Goal: Task Accomplishment & Management: Use online tool/utility

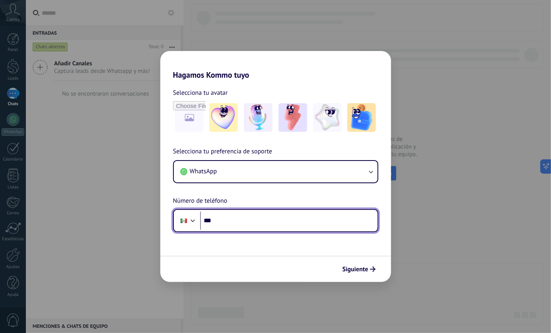
click at [243, 225] on input "***" at bounding box center [289, 220] width 178 height 18
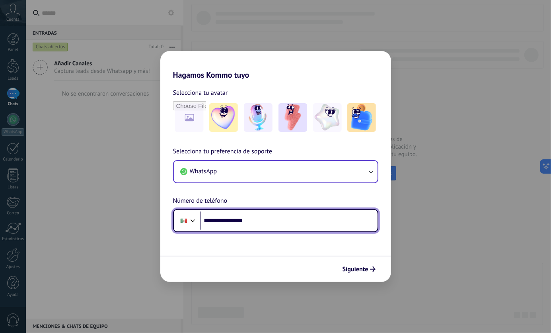
type input "**********"
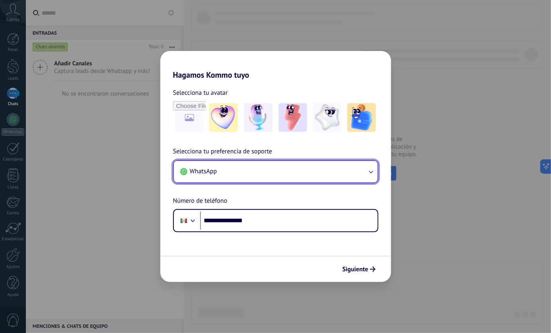
click at [322, 179] on button "WhatsApp" at bounding box center [276, 172] width 204 height 22
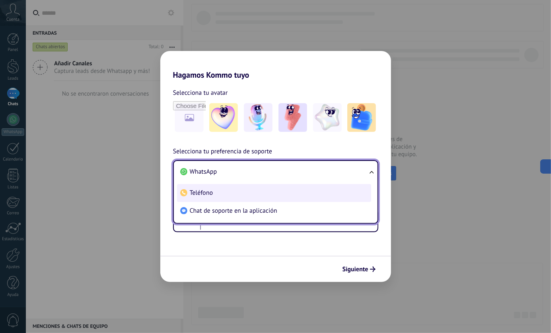
click at [302, 196] on li "Teléfono" at bounding box center [274, 193] width 194 height 18
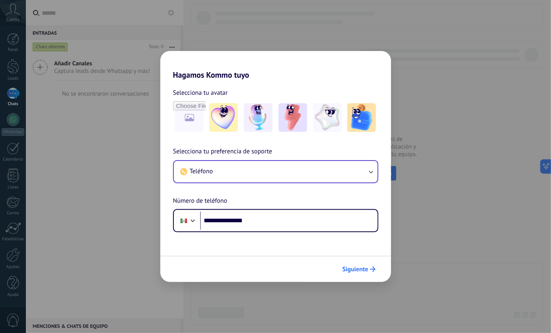
click at [362, 274] on button "Siguiente" at bounding box center [359, 269] width 40 height 14
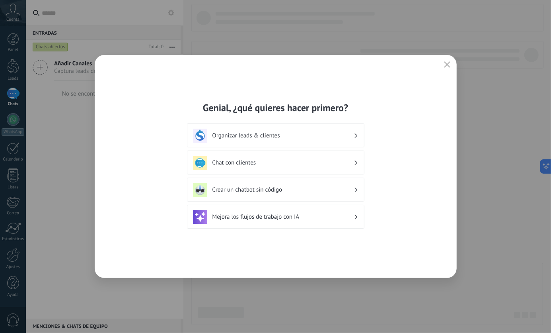
click at [344, 198] on div "Crear un chatbot sin código" at bounding box center [276, 190] width 178 height 24
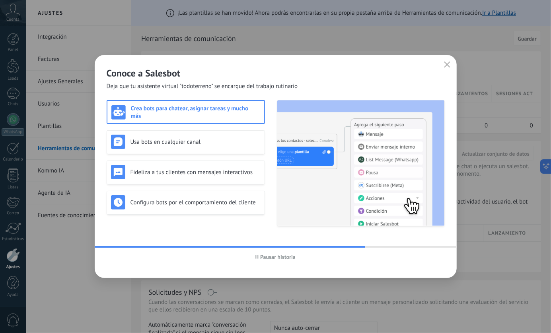
click at [194, 115] on h3 "Crea bots para chatear, asignar tareas y mucho más" at bounding box center [195, 112] width 129 height 15
click at [235, 111] on h3 "Crea bots para chatear, asignar tareas y mucho más" at bounding box center [195, 112] width 129 height 15
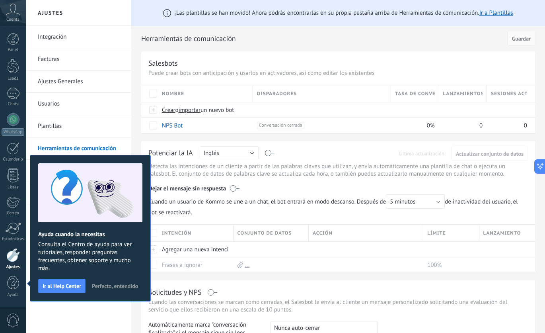
drag, startPoint x: 123, startPoint y: 286, endPoint x: 129, endPoint y: 288, distance: 6.7
click at [129, 288] on span "Perfecto, entendido" at bounding box center [115, 286] width 46 height 6
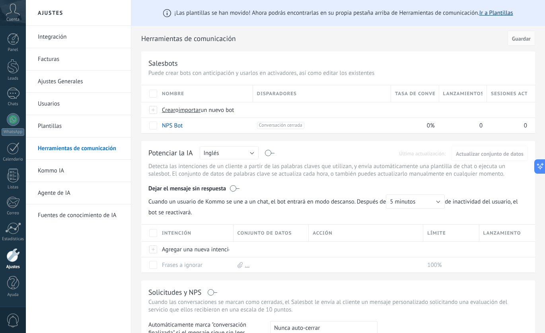
click at [491, 13] on link "Ir a Plantillas" at bounding box center [497, 13] width 34 height 8
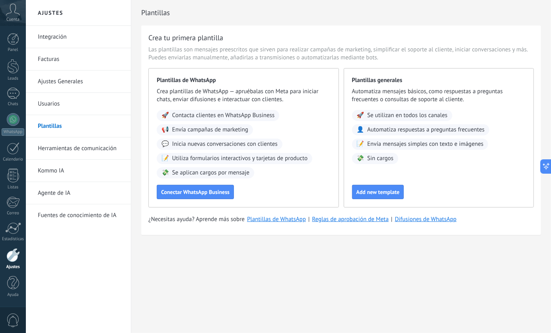
click at [104, 146] on link "Herramientas de comunicación" at bounding box center [80, 148] width 85 height 22
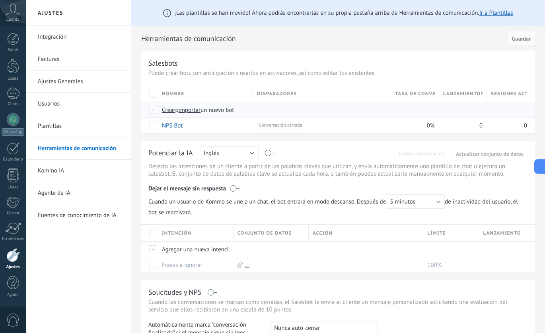
click at [173, 111] on span "Crear" at bounding box center [169, 110] width 14 height 8
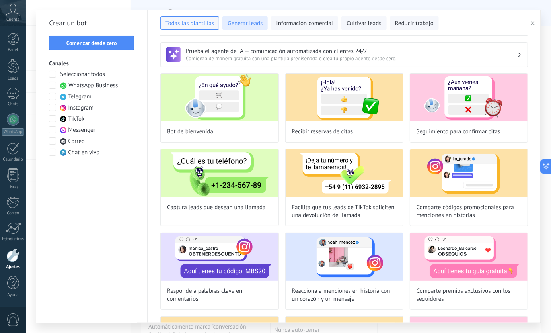
click at [254, 21] on span "Generar leads" at bounding box center [245, 24] width 35 height 8
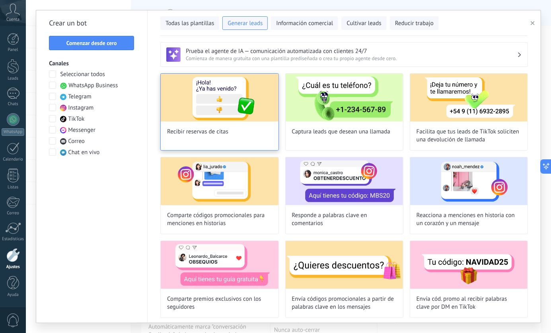
click at [257, 96] on img at bounding box center [219, 98] width 117 height 48
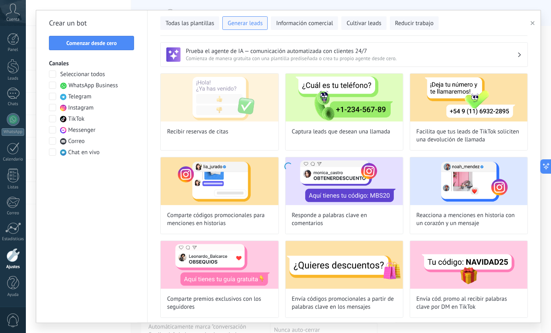
type input "**********"
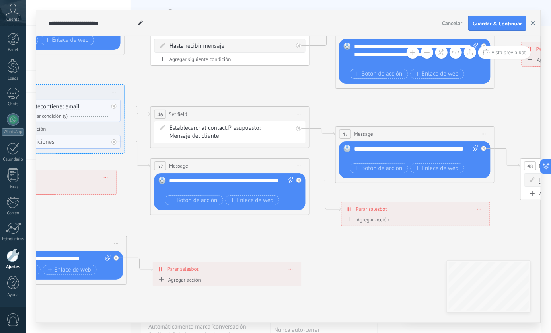
click at [533, 23] on icon "button" at bounding box center [534, 23] width 4 height 4
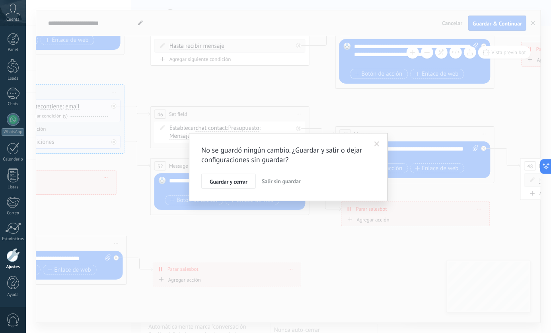
click at [284, 179] on span "Salir sin guardar" at bounding box center [281, 181] width 39 height 7
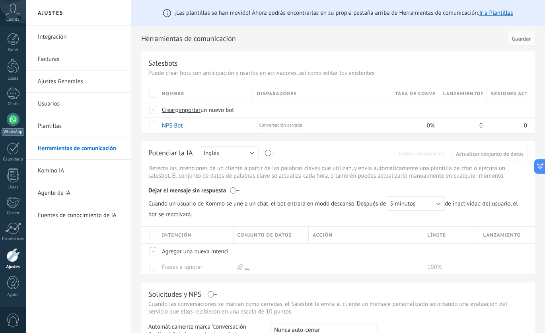
click at [12, 127] on link "WhatsApp" at bounding box center [13, 124] width 26 height 23
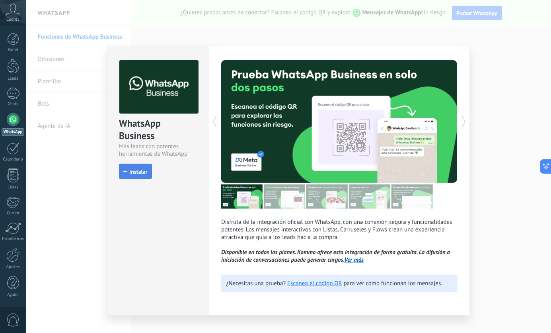
click at [135, 175] on button "Instalar" at bounding box center [135, 171] width 33 height 15
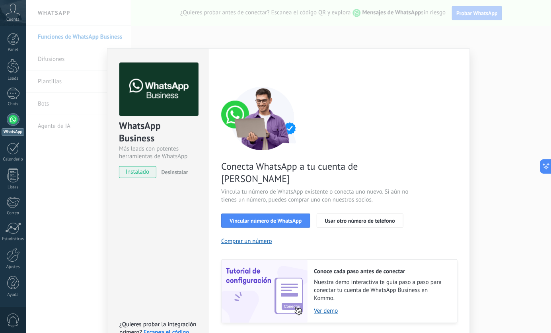
scroll to position [13, 0]
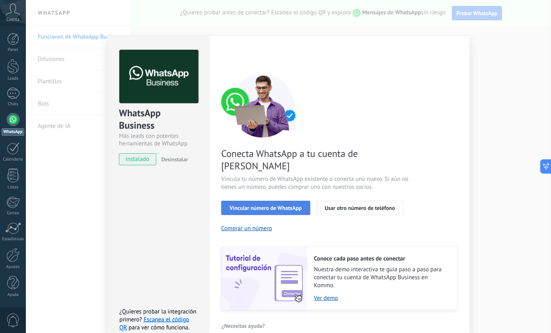
click at [266, 205] on span "Vincular número de WhatsApp" at bounding box center [266, 208] width 72 height 6
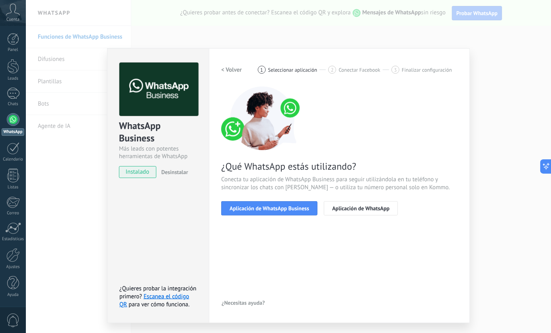
scroll to position [0, 0]
click at [290, 208] on span "Aplicación de WhatsApp Business" at bounding box center [270, 208] width 80 height 6
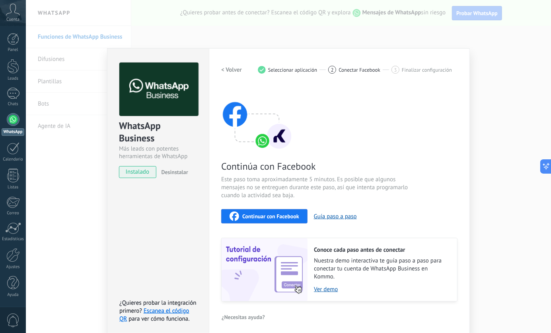
scroll to position [4, 0]
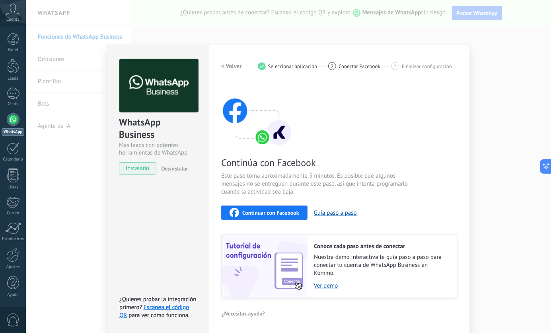
click at [260, 215] on span "Continuar con Facebook" at bounding box center [270, 213] width 57 height 6
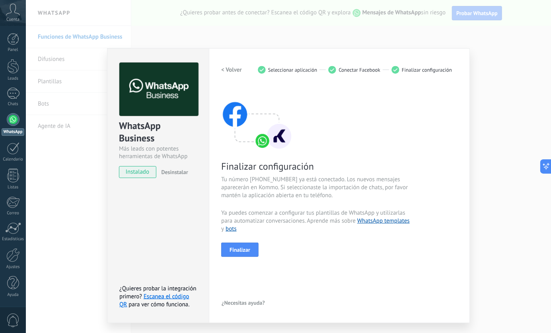
scroll to position [0, 0]
click at [242, 248] on span "Finalizar" at bounding box center [240, 250] width 21 height 6
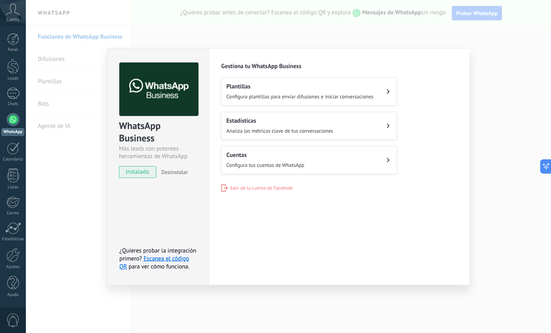
click at [383, 96] on button "Plantillas Configura plantillas para enviar difusiones e iniciar conversaciones" at bounding box center [309, 92] width 176 height 28
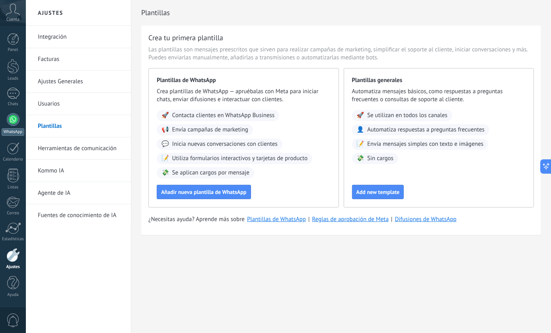
click at [10, 126] on link "WhatsApp" at bounding box center [13, 124] width 26 height 23
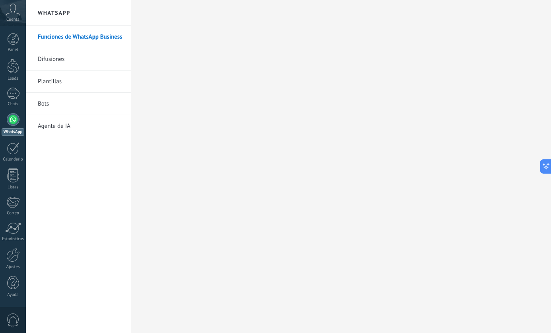
click at [11, 121] on div at bounding box center [13, 119] width 13 height 13
click at [59, 11] on h2 "WhatsApp" at bounding box center [78, 13] width 85 height 26
click at [12, 151] on div at bounding box center [13, 148] width 13 height 12
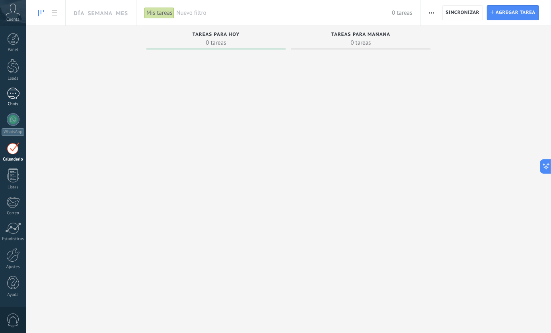
click at [14, 92] on div at bounding box center [13, 94] width 13 height 12
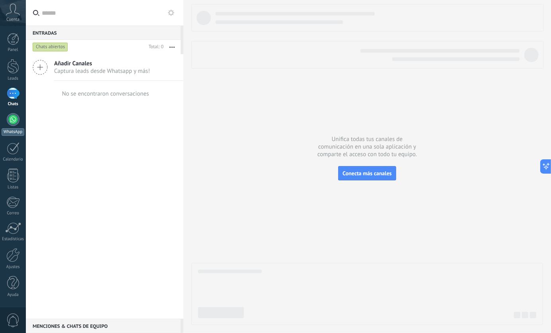
click at [8, 123] on div at bounding box center [13, 119] width 13 height 13
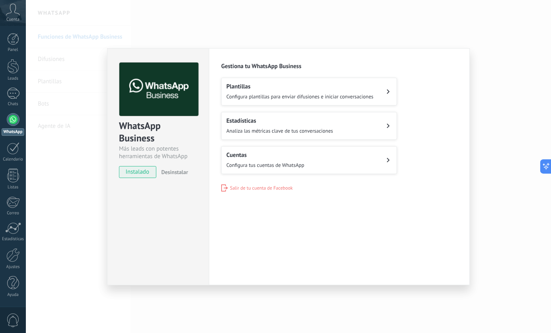
click at [317, 168] on button "Cuentas Configura tus cuentas de WhatsApp" at bounding box center [309, 160] width 176 height 28
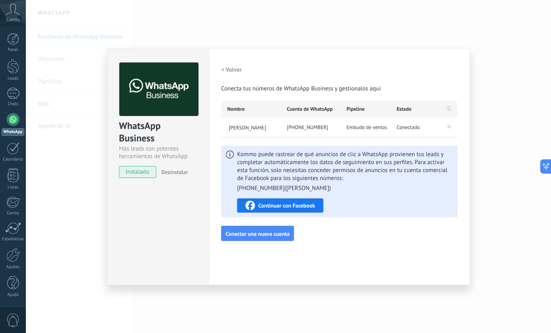
click at [304, 205] on span "Continuar con Facebook" at bounding box center [286, 206] width 57 height 6
click at [299, 129] on div "+52 1 33 2313 6849" at bounding box center [311, 127] width 60 height 20
click at [235, 67] on h2 "< Volver" at bounding box center [231, 70] width 21 height 8
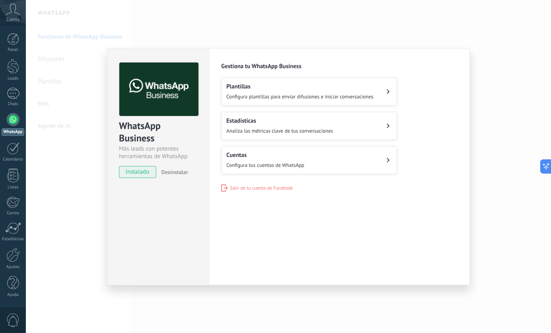
click at [260, 158] on div "Cuentas Configura tus cuentas de WhatsApp" at bounding box center [266, 160] width 78 height 18
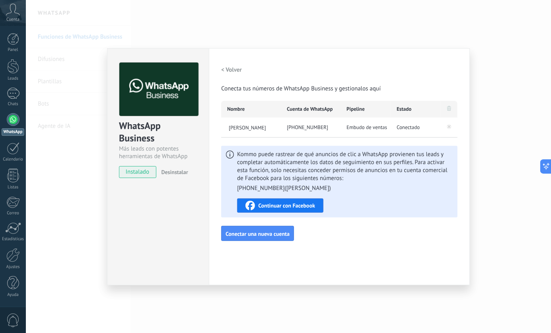
click at [231, 72] on h2 "< Volver" at bounding box center [231, 70] width 21 height 8
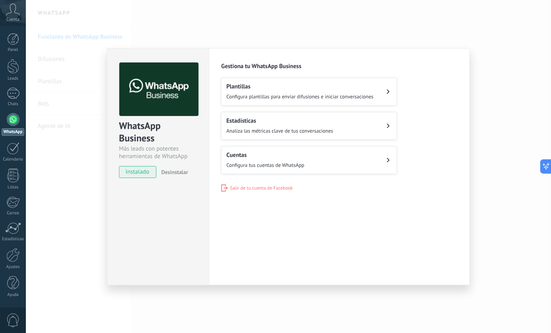
click at [240, 91] on div "Plantillas Configura plantillas para enviar difusiones e iniciar conversaciones" at bounding box center [300, 92] width 147 height 18
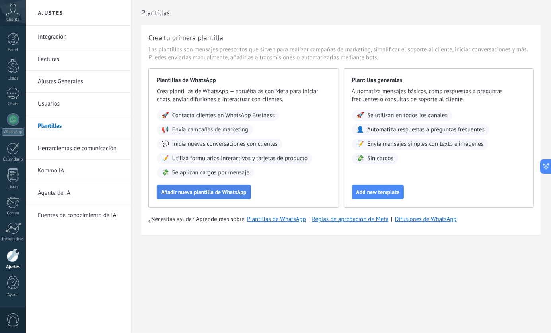
click at [236, 192] on span "Añadir nueva plantilla de WhatsApp" at bounding box center [204, 192] width 86 height 6
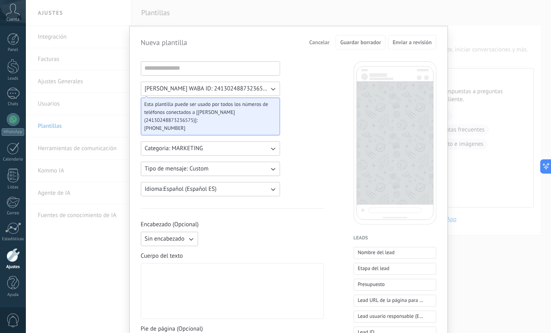
click at [314, 119] on div "Arq Emmanuel Lazaro Arroyo WABA ID: 24130248873236575 Esta plantilla puede ser …" at bounding box center [232, 330] width 183 height 538
click at [315, 41] on span "Cancelar" at bounding box center [319, 42] width 20 height 6
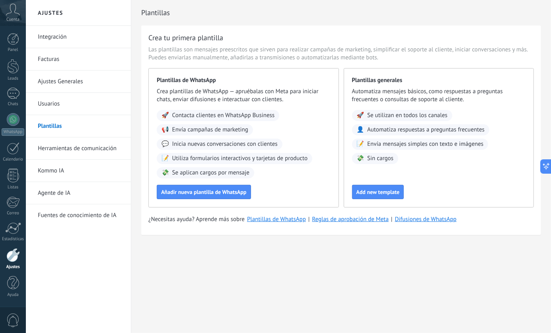
click at [78, 55] on link "Facturas" at bounding box center [80, 59] width 85 height 22
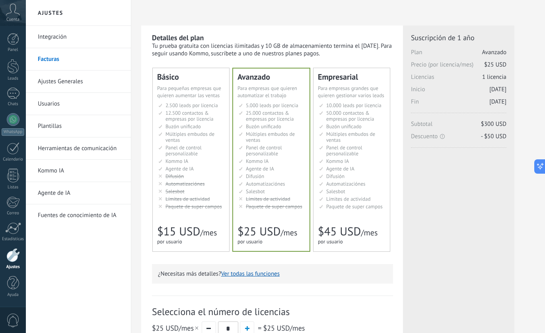
click at [77, 84] on link "Ajustes Generales" at bounding box center [80, 81] width 85 height 22
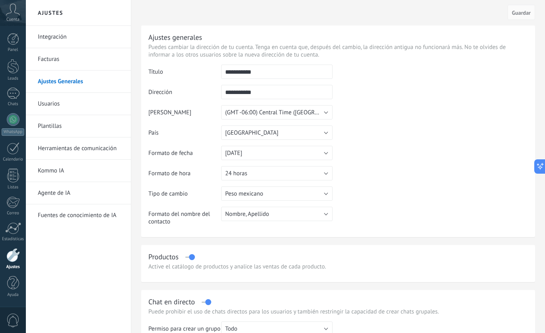
click at [66, 113] on link "Usuarios" at bounding box center [80, 104] width 85 height 22
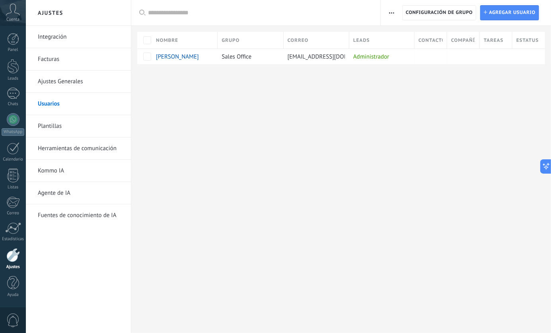
click at [75, 168] on link "Kommo IA" at bounding box center [80, 171] width 85 height 22
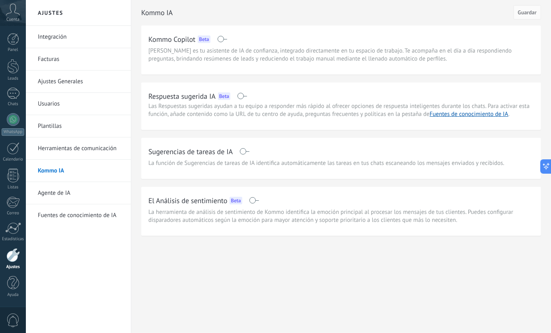
click at [89, 199] on link "Agente de IA" at bounding box center [80, 193] width 85 height 22
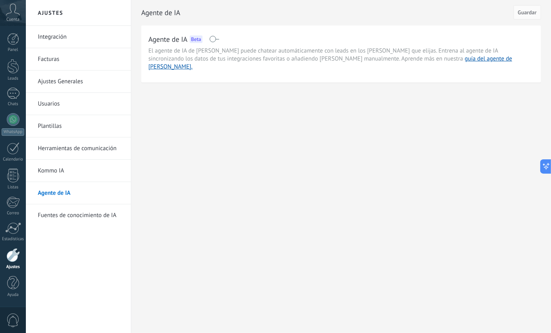
click at [88, 219] on link "Fuentes de conocimiento de IA" at bounding box center [80, 215] width 85 height 22
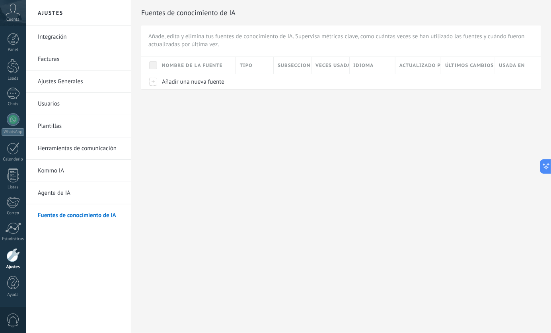
click at [12, 314] on span "0" at bounding box center [13, 320] width 14 height 14
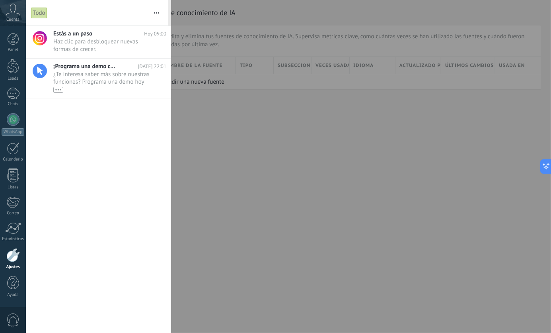
click at [14, 14] on icon at bounding box center [13, 10] width 14 height 12
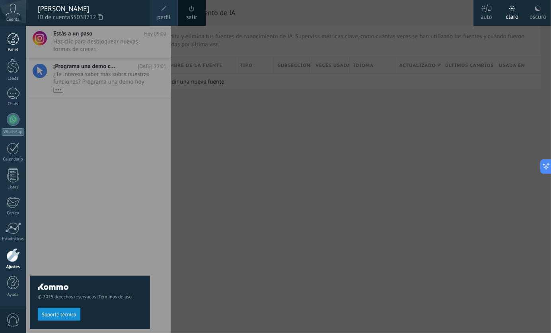
click at [11, 40] on div at bounding box center [13, 39] width 12 height 12
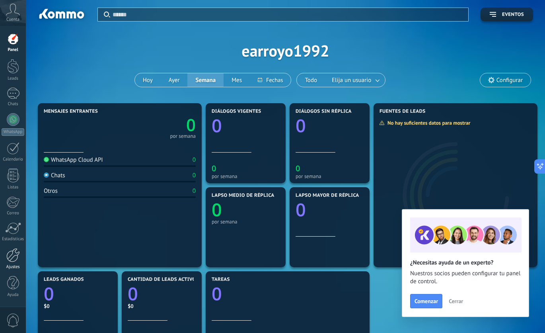
click at [16, 259] on div at bounding box center [13, 255] width 14 height 14
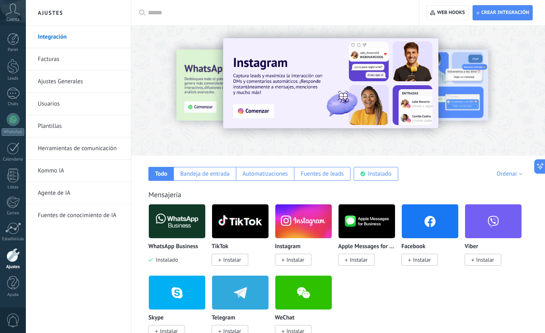
click at [63, 61] on link "Facturas" at bounding box center [80, 59] width 85 height 22
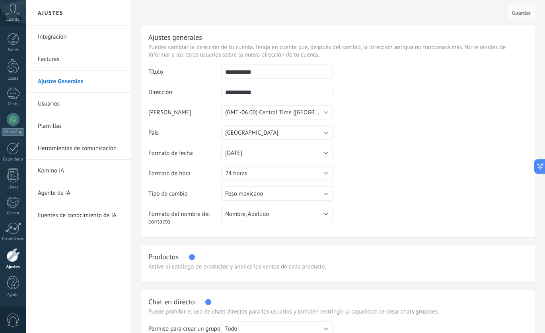
drag, startPoint x: 0, startPoint y: 0, endPoint x: 71, endPoint y: 105, distance: 127.0
click at [71, 105] on link "Usuarios" at bounding box center [80, 104] width 85 height 22
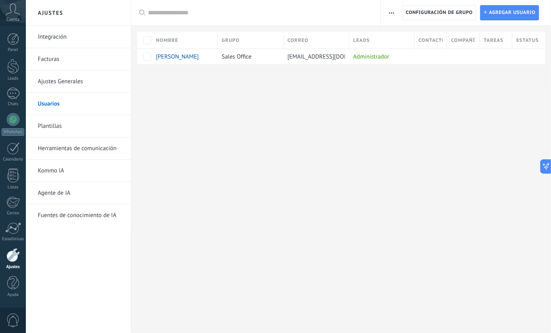
click at [65, 83] on link "Ajustes Generales" at bounding box center [80, 81] width 85 height 22
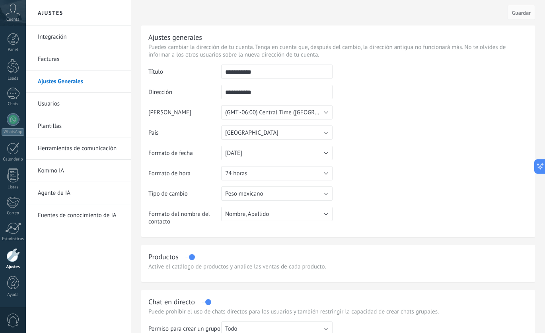
click at [192, 257] on label at bounding box center [190, 257] width 9 height 0
click at [188, 257] on label at bounding box center [190, 257] width 9 height 0
click at [11, 287] on div at bounding box center [13, 283] width 12 height 14
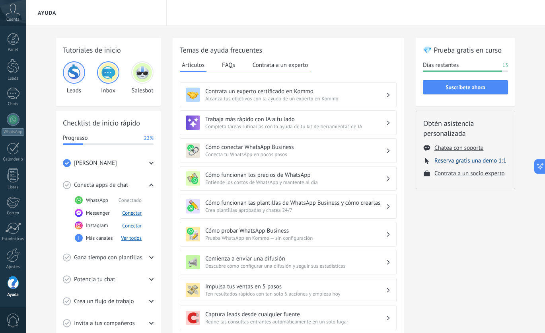
click at [491, 159] on button "Reserva gratis una demo 1:1" at bounding box center [471, 161] width 72 height 8
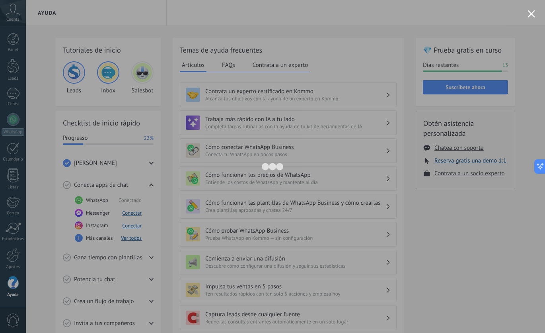
click at [491, 159] on div at bounding box center [272, 166] width 545 height 333
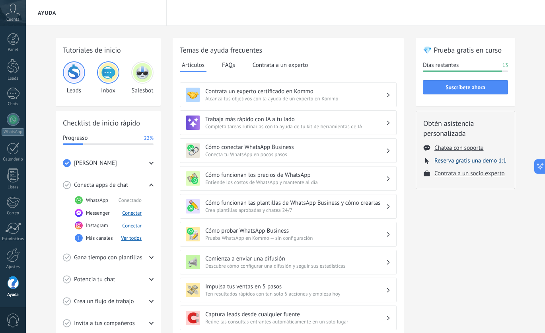
click at [450, 160] on button "Reserva gratis una demo 1:1" at bounding box center [471, 161] width 72 height 8
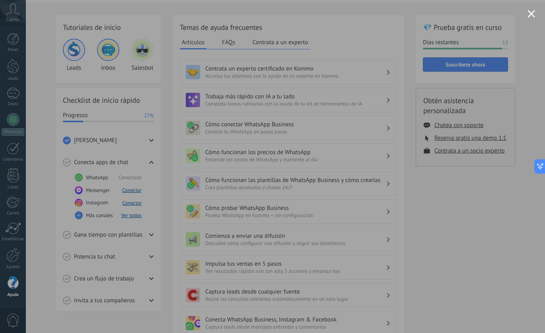
scroll to position [31, 0]
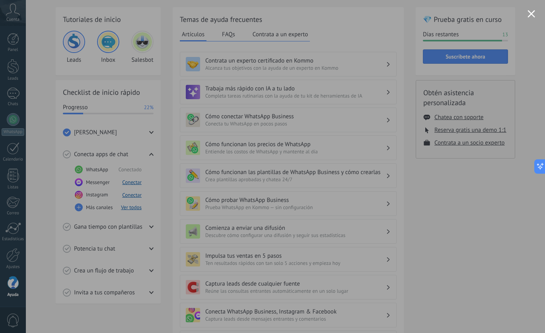
click at [530, 14] on button "Close modal" at bounding box center [532, 14] width 8 height 8
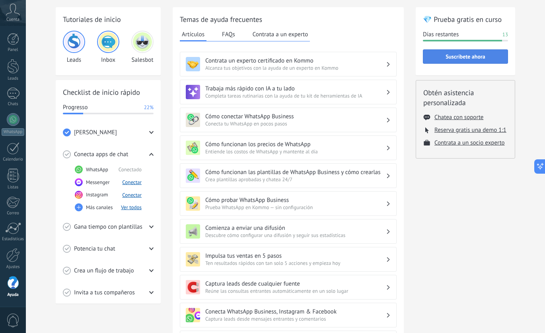
click at [468, 57] on span "Suscríbete ahora" at bounding box center [466, 57] width 40 height 6
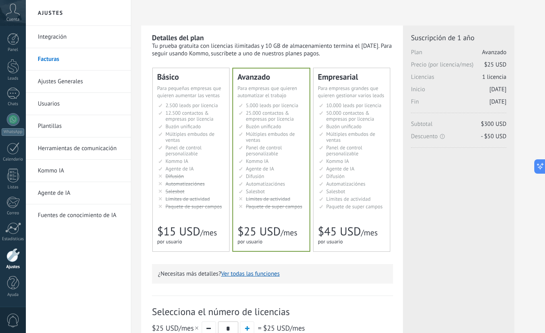
click at [189, 121] on span "12.500 contactos & empresas por licencia" at bounding box center [190, 115] width 48 height 13
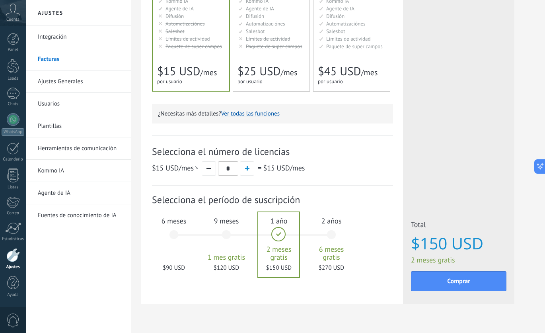
scroll to position [178, 0]
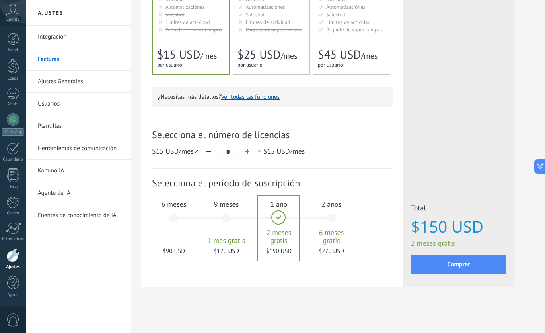
click at [173, 213] on div "6 meses $90 USD" at bounding box center [173, 222] width 43 height 56
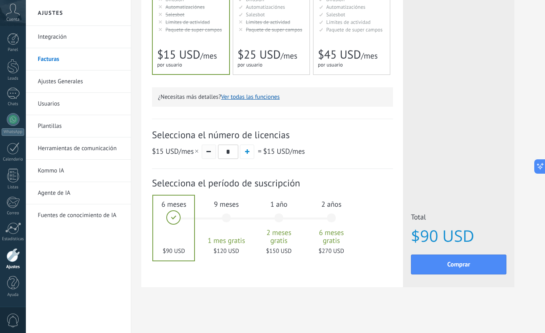
click at [212, 154] on button "button" at bounding box center [209, 152] width 14 height 14
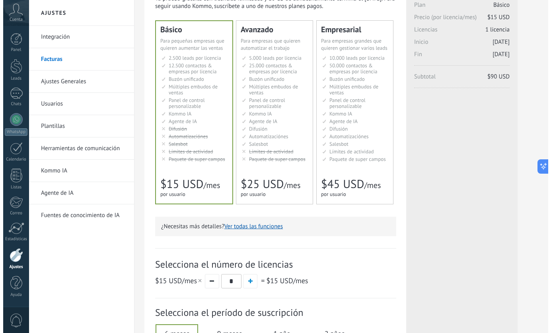
scroll to position [0, 0]
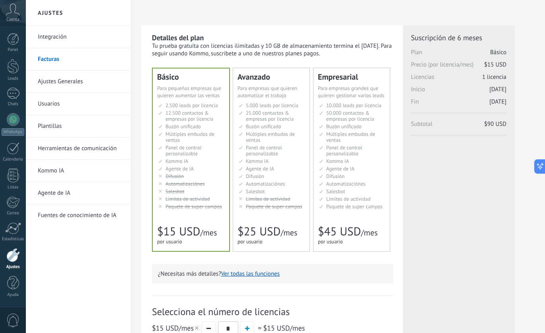
click at [72, 97] on link "Usuarios" at bounding box center [80, 104] width 85 height 22
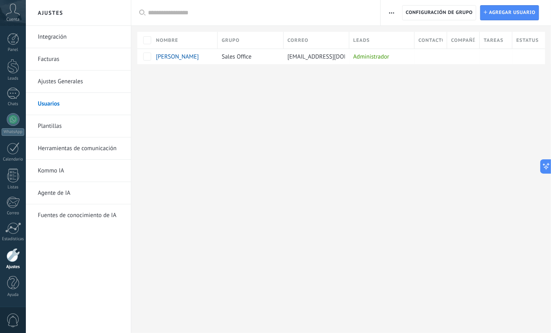
click at [78, 84] on link "Ajustes Generales" at bounding box center [80, 81] width 85 height 22
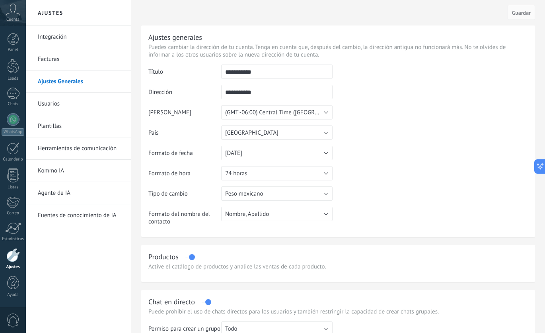
click at [84, 170] on link "Kommo IA" at bounding box center [80, 171] width 85 height 22
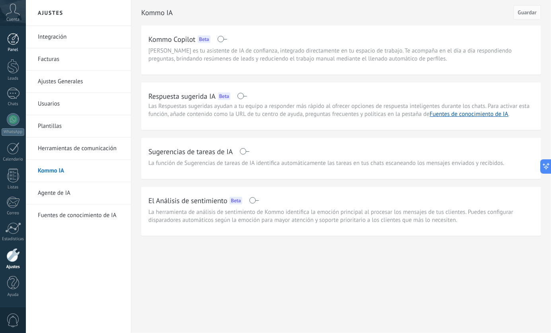
click at [17, 40] on div at bounding box center [13, 39] width 12 height 12
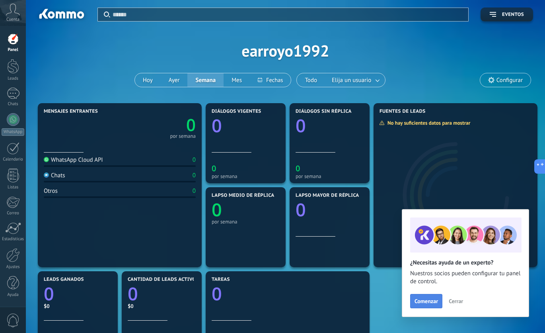
click at [428, 300] on span "Comenzar" at bounding box center [426, 301] width 23 height 6
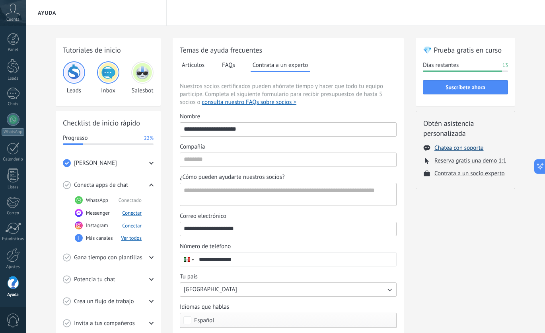
click at [458, 150] on button "Chatea con soporte" at bounding box center [459, 148] width 49 height 8
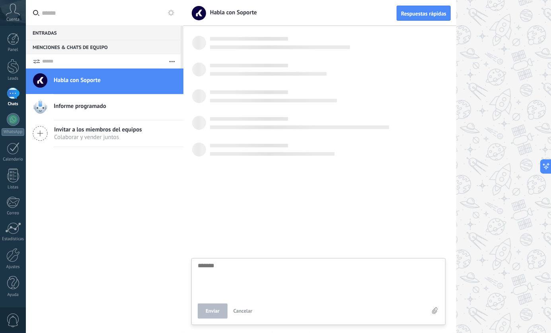
scroll to position [8, 0]
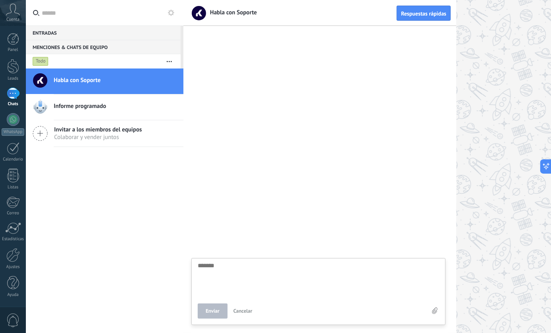
type textarea "*"
type textarea "**"
type textarea "***"
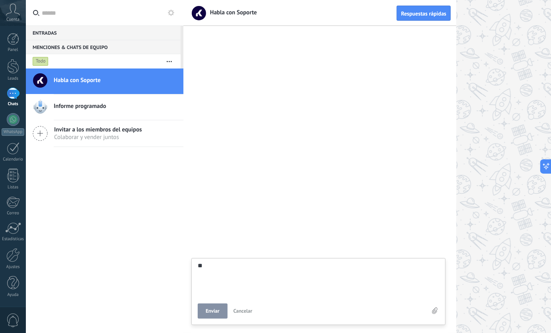
type textarea "***"
type textarea "****"
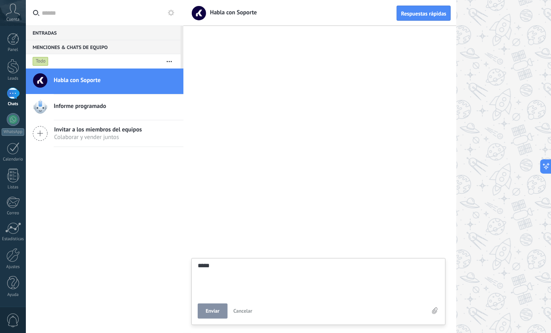
type textarea "****"
click at [219, 309] on span "Enviar" at bounding box center [213, 311] width 14 height 6
type textarea "*******"
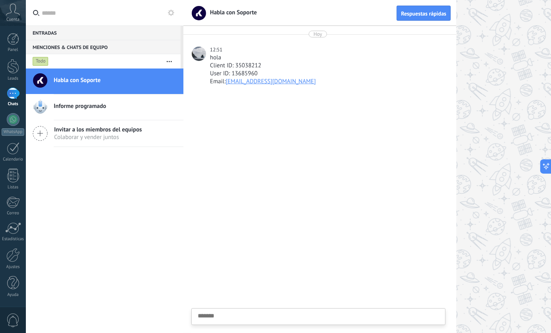
scroll to position [8, 0]
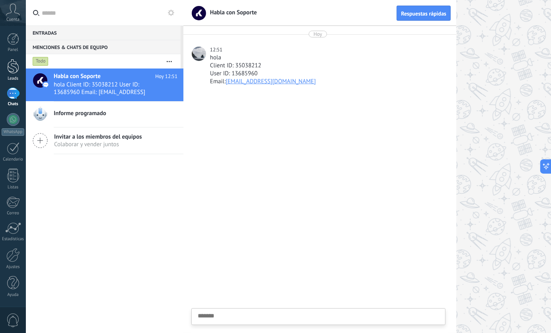
click at [12, 69] on div at bounding box center [13, 66] width 12 height 15
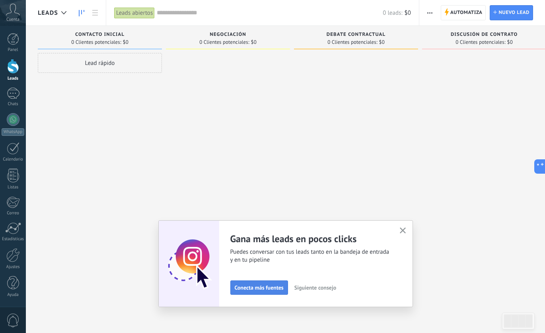
click at [278, 289] on span "Conecta más fuentes" at bounding box center [259, 288] width 49 height 6
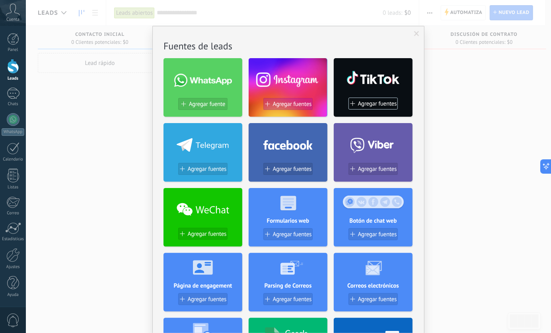
click at [300, 103] on span "Agregar fuentes" at bounding box center [292, 104] width 39 height 7
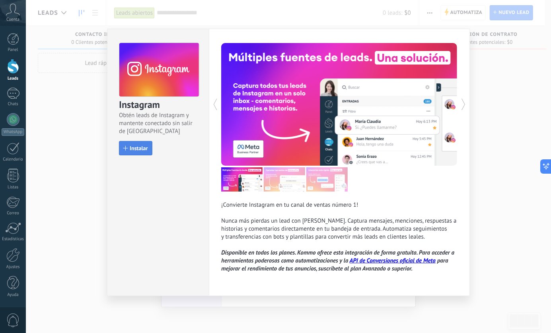
click at [139, 147] on span "Instalar" at bounding box center [139, 148] width 18 height 6
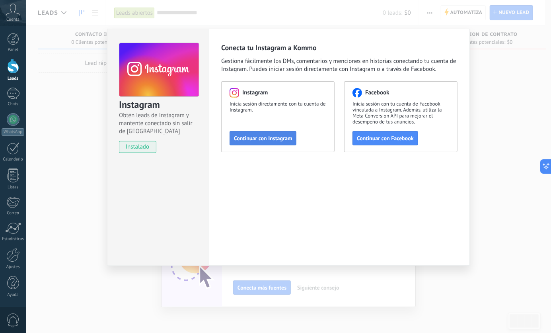
click at [270, 141] on span "Continuar con Instagram" at bounding box center [263, 138] width 58 height 6
click at [488, 113] on div "Instagram Obtén leads de Instagram y mantente conectado sin salir de Kommo inst…" at bounding box center [289, 166] width 526 height 333
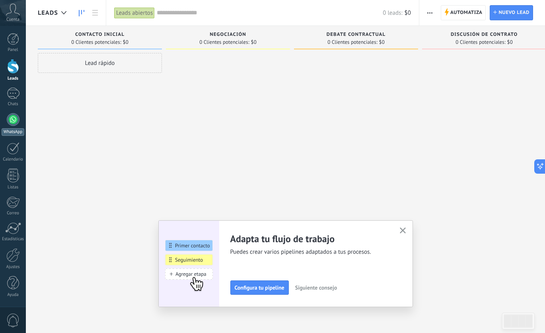
click at [14, 118] on div at bounding box center [13, 119] width 13 height 13
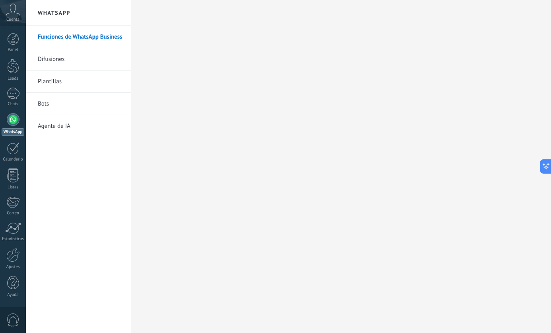
click at [101, 61] on link "Difusiones" at bounding box center [80, 59] width 85 height 22
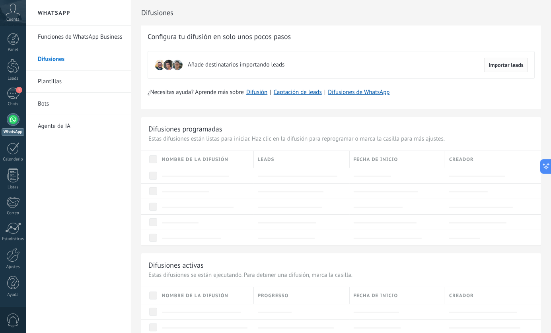
click at [501, 63] on span "Importar leads" at bounding box center [506, 65] width 35 height 6
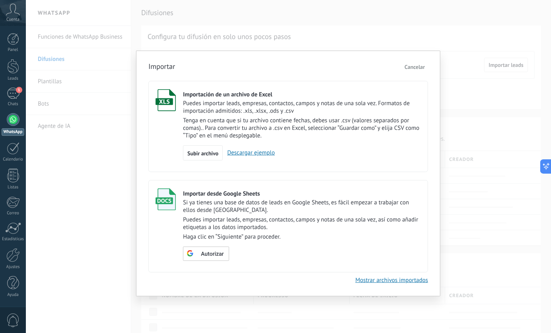
click at [420, 68] on span "Cancelar" at bounding box center [415, 66] width 20 height 7
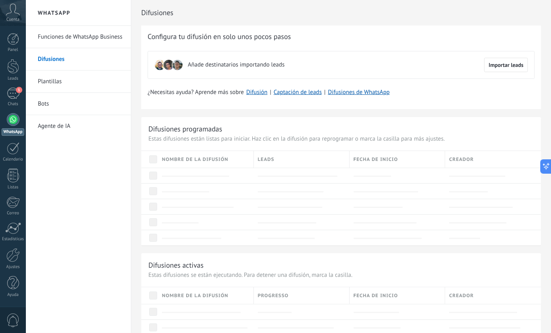
click at [64, 92] on link "Plantillas" at bounding box center [80, 81] width 85 height 22
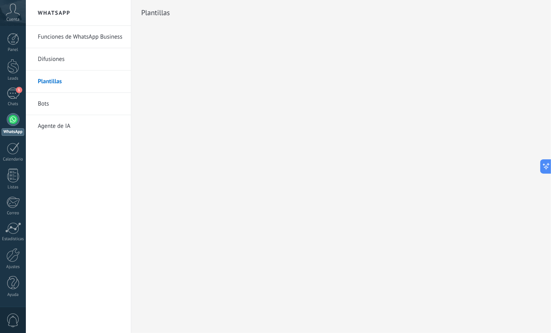
click at [73, 81] on link "Plantillas" at bounding box center [80, 81] width 85 height 22
click at [16, 95] on div "1" at bounding box center [13, 94] width 13 height 12
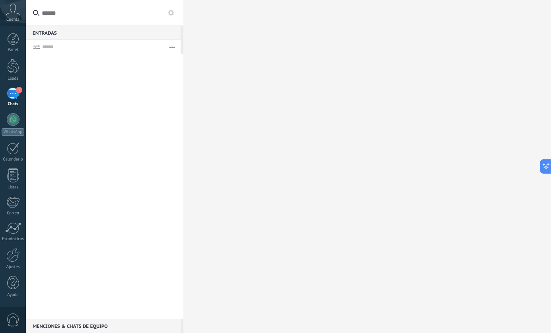
click at [170, 16] on button at bounding box center [171, 13] width 10 height 10
click at [175, 14] on button at bounding box center [171, 13] width 10 height 10
click at [18, 71] on div at bounding box center [13, 66] width 12 height 15
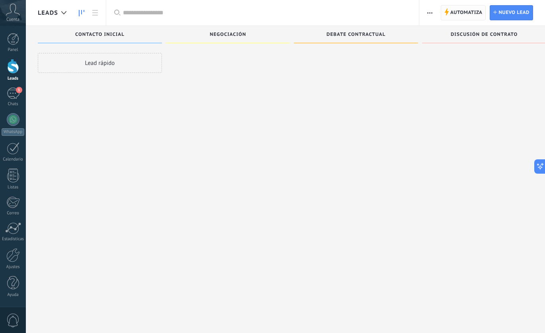
click at [468, 14] on span "Automatiza" at bounding box center [467, 13] width 32 height 14
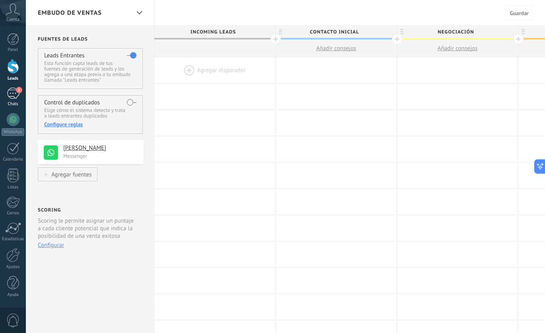
click at [14, 92] on div "1" at bounding box center [13, 94] width 13 height 12
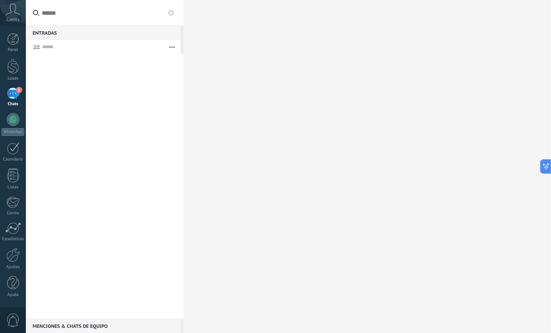
click at [163, 34] on div "Entradas 0" at bounding box center [103, 32] width 155 height 14
click at [173, 46] on button "button" at bounding box center [172, 47] width 17 height 14
click at [173, 9] on button at bounding box center [171, 13] width 10 height 10
click at [14, 96] on div "1" at bounding box center [13, 94] width 13 height 12
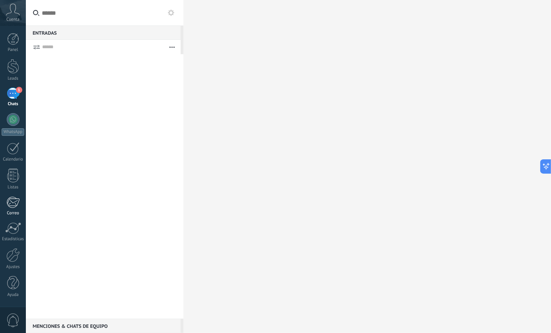
click at [16, 202] on div at bounding box center [12, 202] width 13 height 12
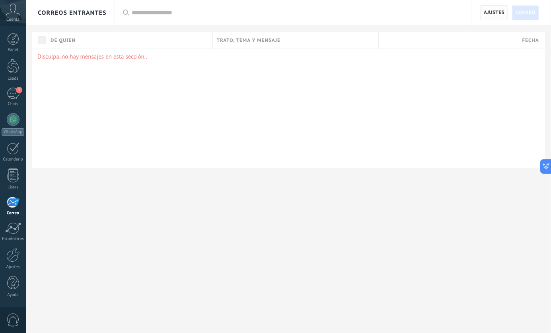
click at [492, 10] on span "Ajustes" at bounding box center [494, 13] width 21 height 14
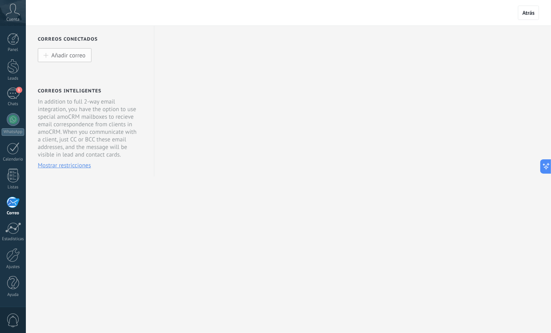
click at [53, 58] on span "Añadir correo" at bounding box center [68, 55] width 34 height 7
click at [79, 53] on span "Añadir correo" at bounding box center [68, 55] width 34 height 7
click at [50, 56] on button "Añadir correo" at bounding box center [65, 55] width 54 height 14
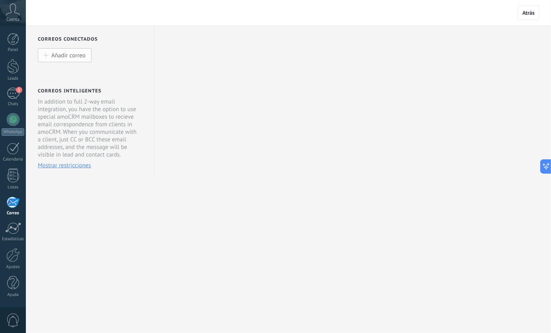
click at [50, 56] on button "Añadir correo" at bounding box center [65, 55] width 54 height 14
click at [16, 17] on span "Cuenta" at bounding box center [12, 19] width 13 height 5
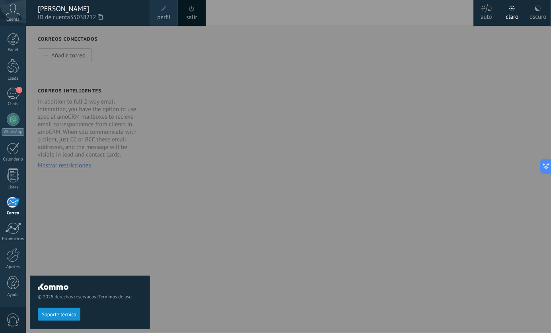
click at [16, 17] on span "Cuenta" at bounding box center [12, 19] width 13 height 5
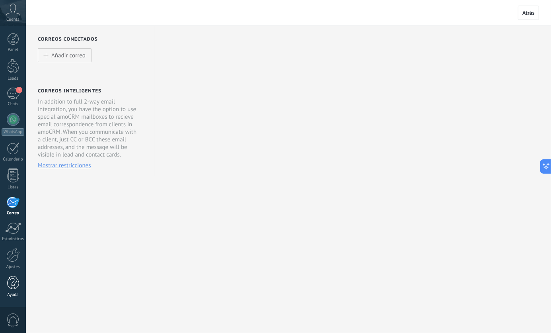
click at [16, 295] on div "Ayuda" at bounding box center [13, 294] width 23 height 5
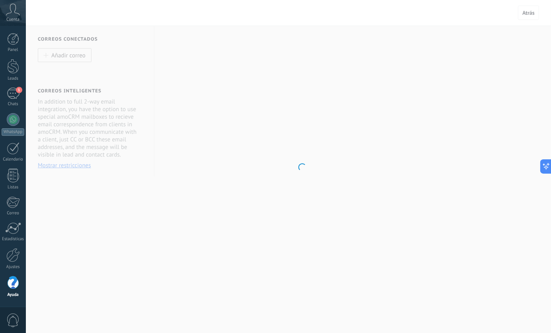
click at [16, 295] on div "Ayuda" at bounding box center [13, 294] width 23 height 5
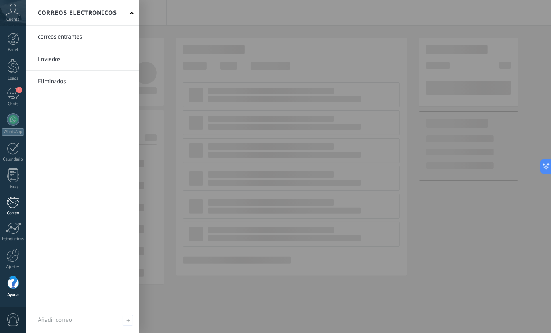
click at [15, 209] on link "Correo" at bounding box center [13, 206] width 26 height 20
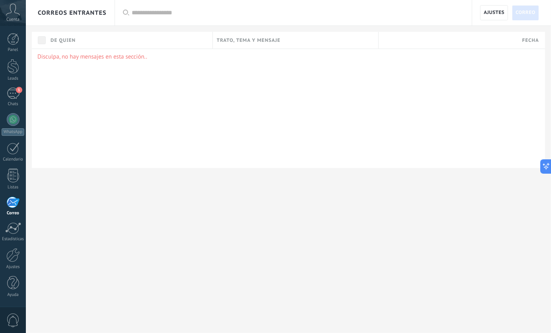
click at [84, 15] on div "correos entrantes" at bounding box center [72, 12] width 69 height 25
click at [493, 13] on span "Ajustes" at bounding box center [494, 13] width 21 height 14
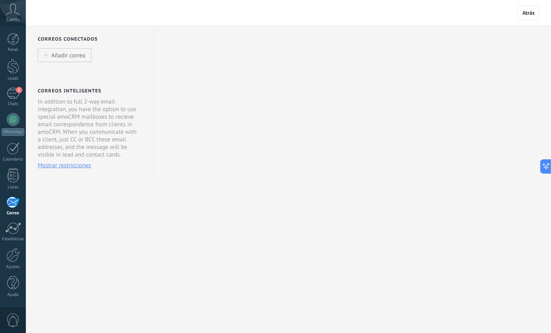
click at [82, 64] on div "Correos conectados Añadir correo Correos inteligentes In addition to full 2-way…" at bounding box center [90, 101] width 129 height 151
click at [83, 55] on span "Añadir correo" at bounding box center [68, 55] width 34 height 7
click at [42, 57] on button "Añadir correo" at bounding box center [65, 55] width 54 height 14
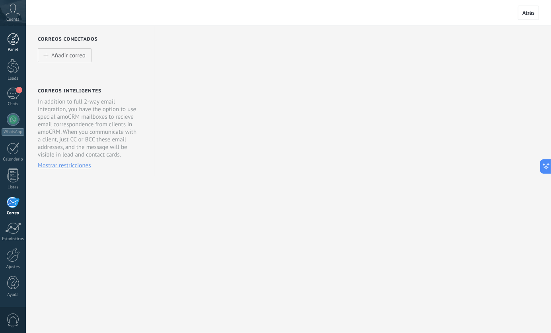
click at [10, 43] on div at bounding box center [13, 39] width 12 height 12
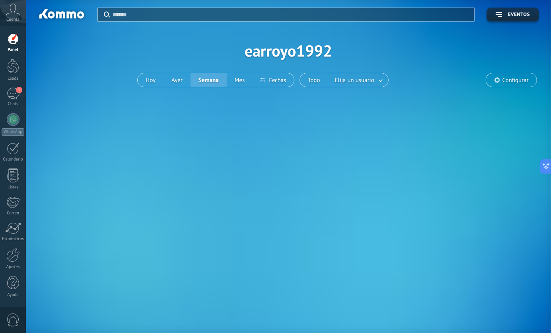
click at [522, 82] on span "Configurar" at bounding box center [516, 80] width 26 height 7
click at [516, 84] on span "Configurar" at bounding box center [512, 80] width 51 height 14
click at [18, 231] on div at bounding box center [13, 228] width 16 height 12
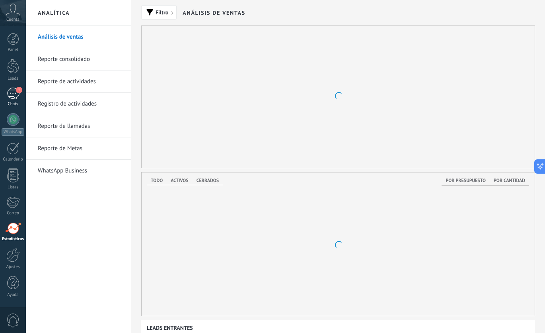
click at [10, 98] on div "1" at bounding box center [13, 94] width 13 height 12
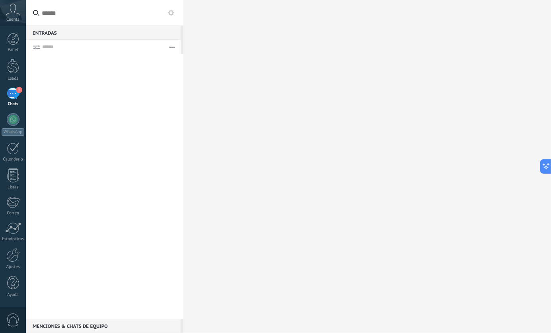
click at [52, 14] on input "text" at bounding box center [105, 13] width 158 height 26
click at [15, 124] on div at bounding box center [13, 119] width 13 height 13
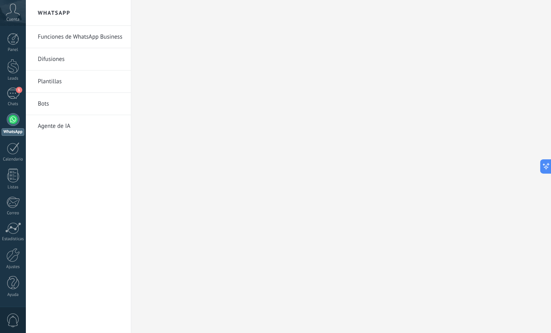
click at [98, 38] on link "Funciones de WhatsApp Business" at bounding box center [80, 37] width 85 height 22
click at [68, 61] on link "Difusiones" at bounding box center [80, 59] width 85 height 22
click at [51, 84] on link "Plantillas" at bounding box center [80, 81] width 85 height 22
click at [59, 37] on link "Funciones de WhatsApp Business" at bounding box center [80, 37] width 85 height 22
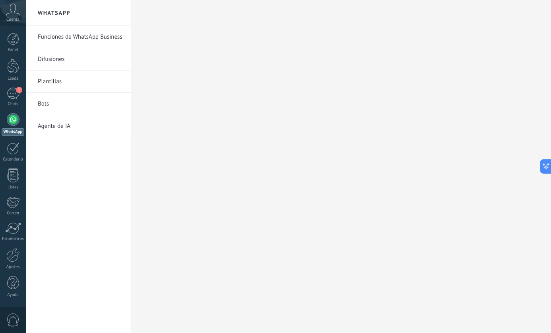
click at [466, 80] on div at bounding box center [341, 166] width 420 height 333
